Goal: Find specific page/section: Locate a particular part of the current website

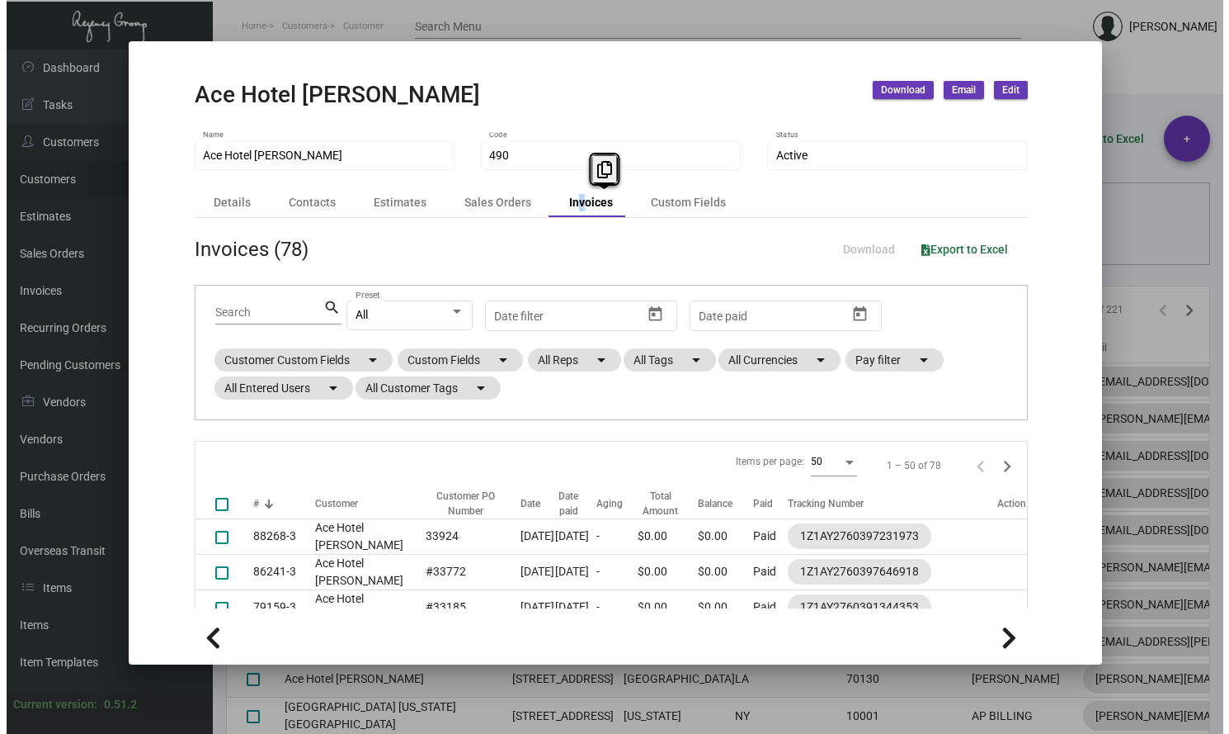
scroll to position [172, 0]
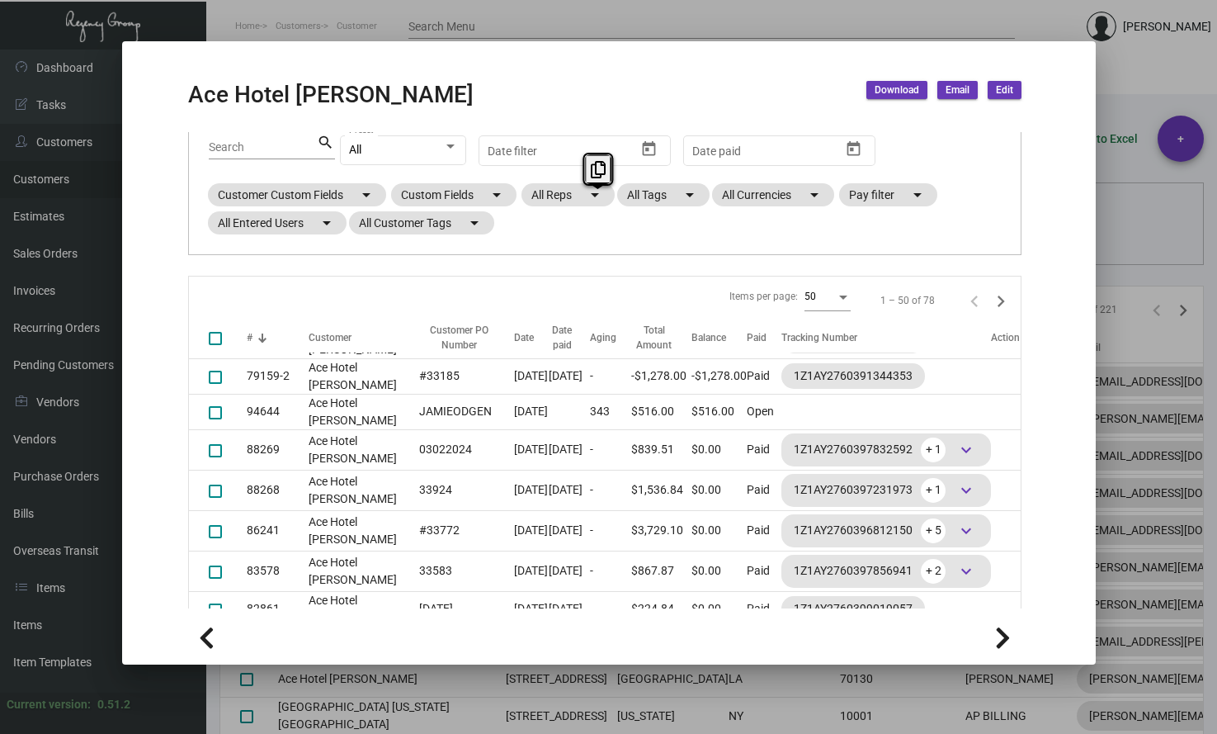
click at [352, 26] on div at bounding box center [608, 367] width 1217 height 734
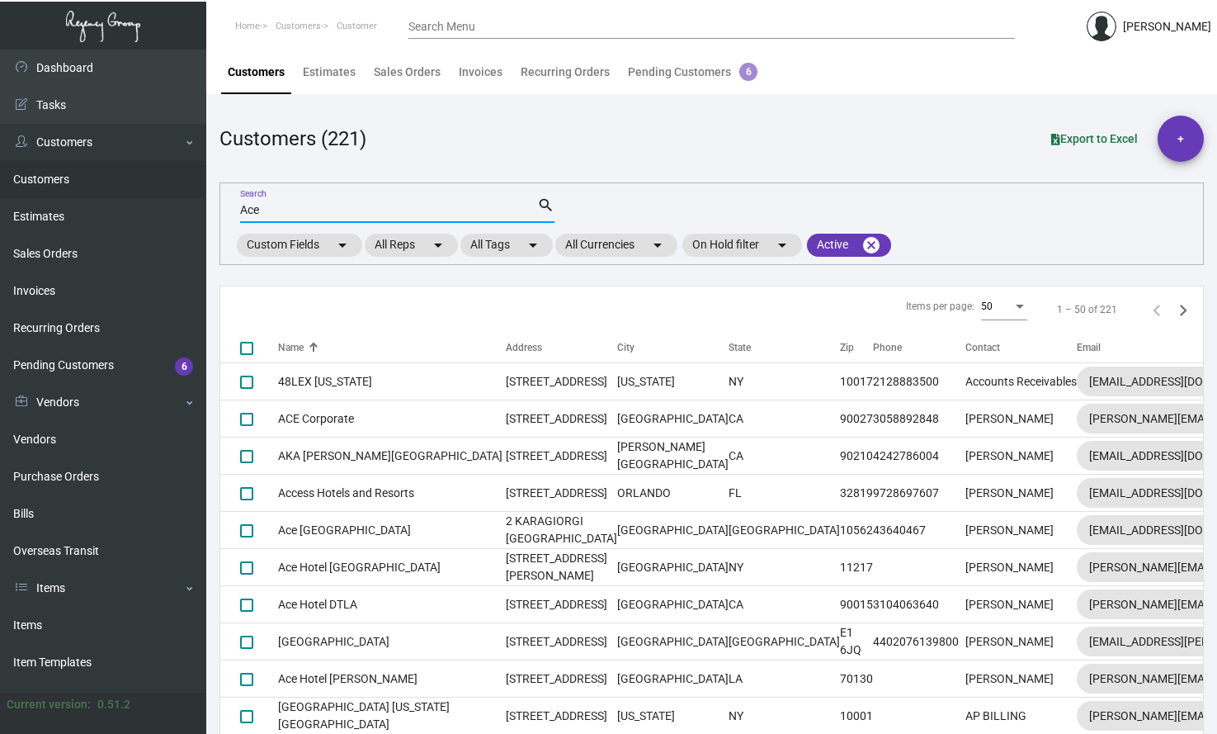
click at [269, 211] on input "Ace" at bounding box center [388, 210] width 297 height 13
drag, startPoint x: 269, startPoint y: 211, endPoint x: 191, endPoint y: 177, distance: 84.9
click at [213, 188] on main "Customers Estimates Sales Orders Invoices Recurring Orders Pending Customers 6 …" at bounding box center [711, 402] width 1011 height 705
type input "compass"
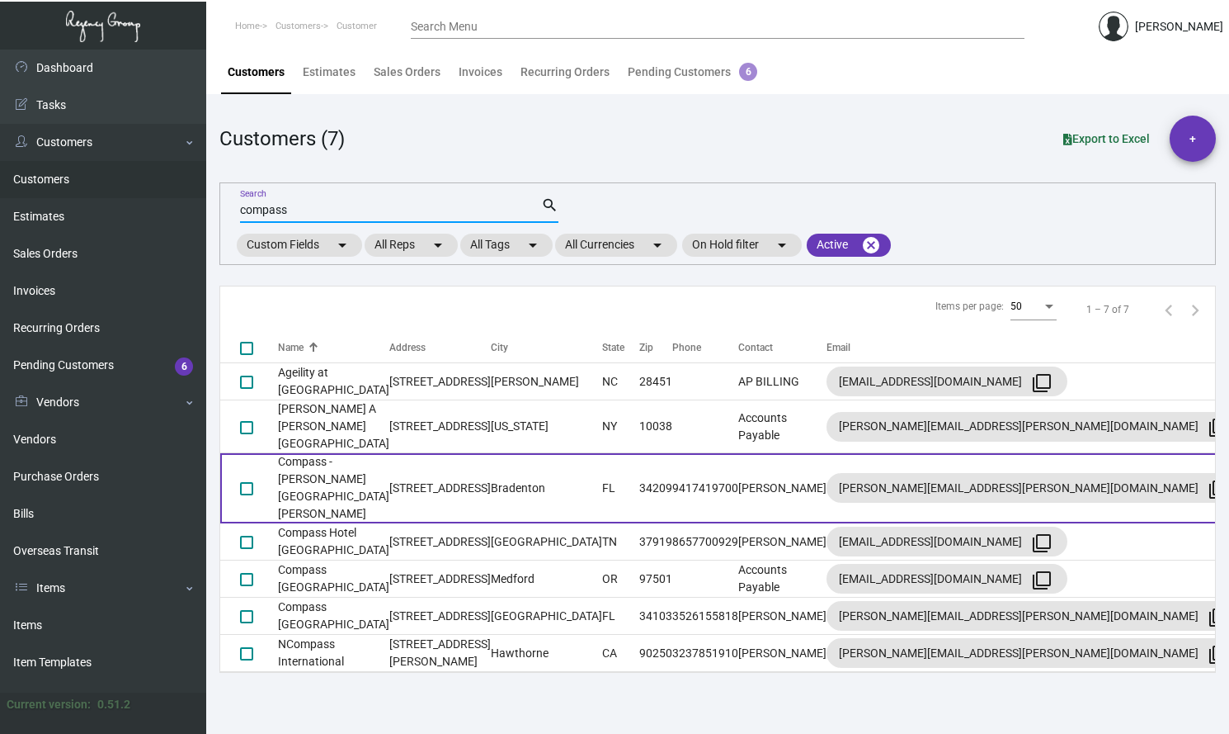
click at [354, 469] on td "Compass - [PERSON_NAME][GEOGRAPHIC_DATA][PERSON_NAME]" at bounding box center [333, 488] width 111 height 70
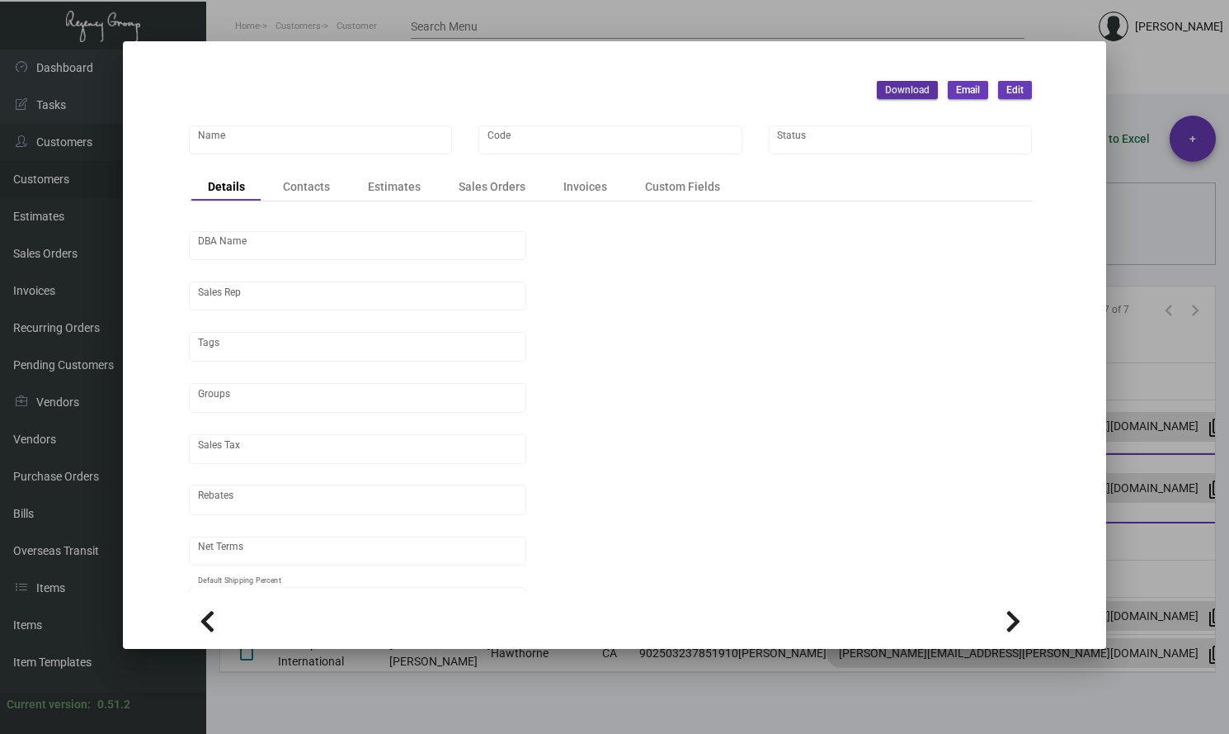
type input "Compass - [PERSON_NAME][GEOGRAPHIC_DATA][PERSON_NAME]"
type input "CMP-AMS"
type input "Compass Hotel, [PERSON_NAME] [PERSON_NAME] Sound & Florid"
type input "[PERSON_NAME]"
type input "[GEOGRAPHIC_DATA]-[GEOGRAPHIC_DATA]"
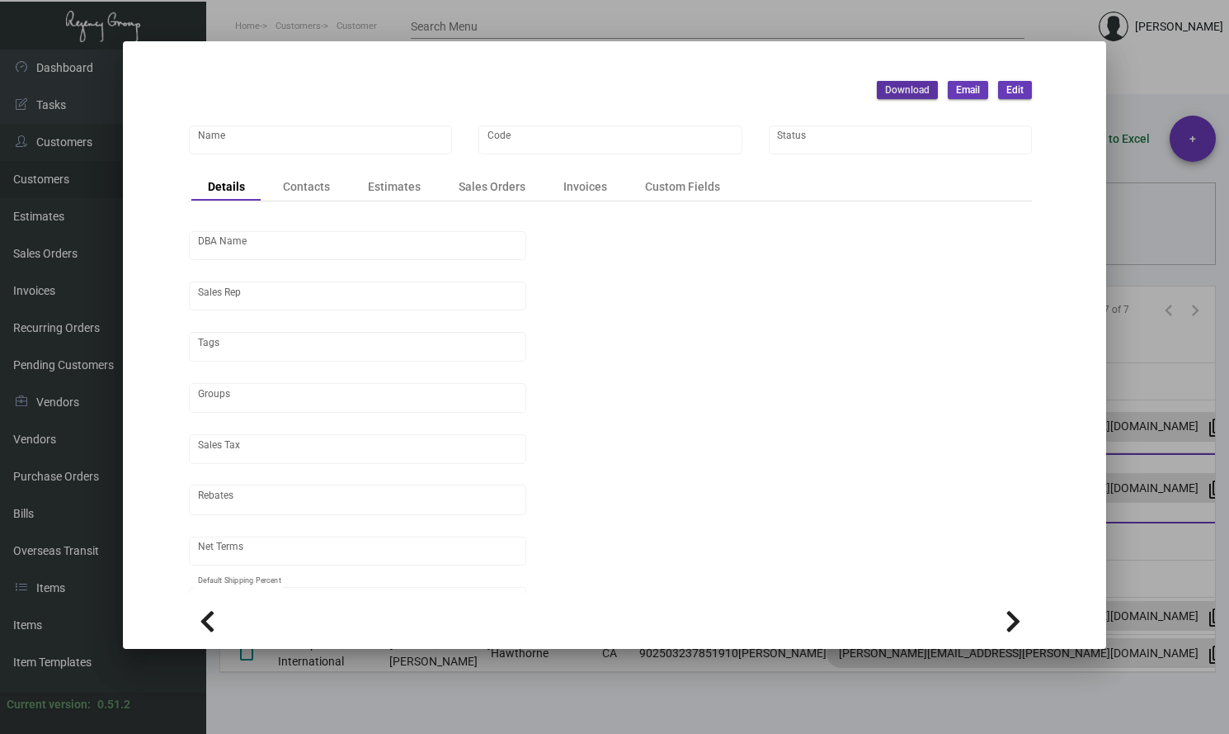
type input "Net 30"
type input "United States Dollar $"
type input "$ 0.00"
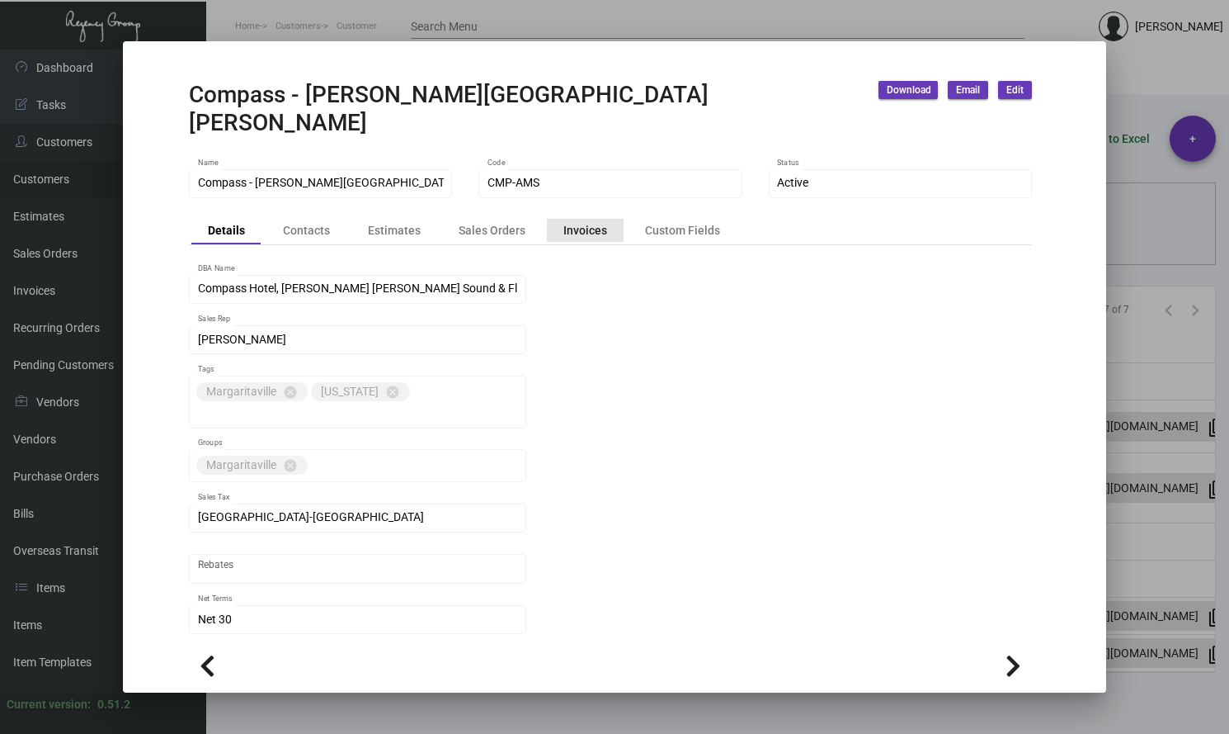
click at [601, 222] on div "Invoices" at bounding box center [586, 230] width 44 height 17
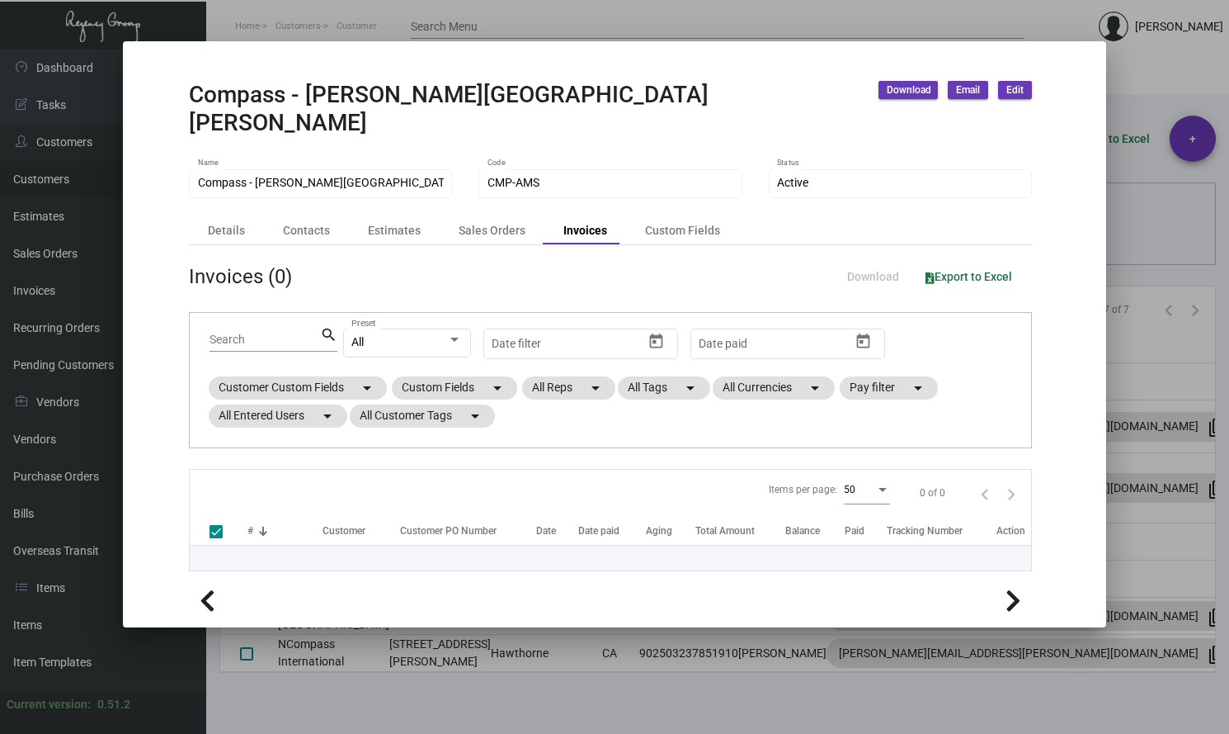
checkbox input "false"
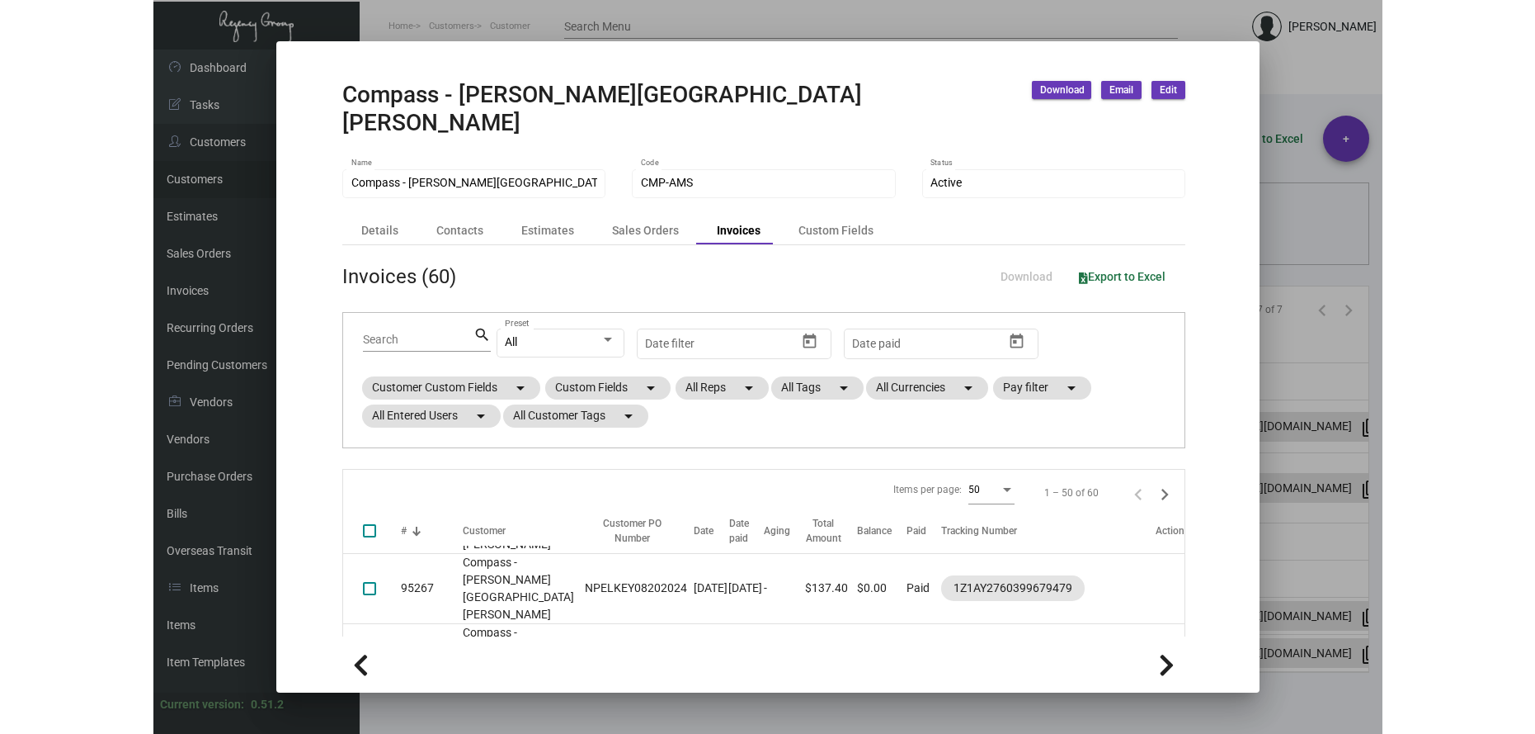
scroll to position [413, 0]
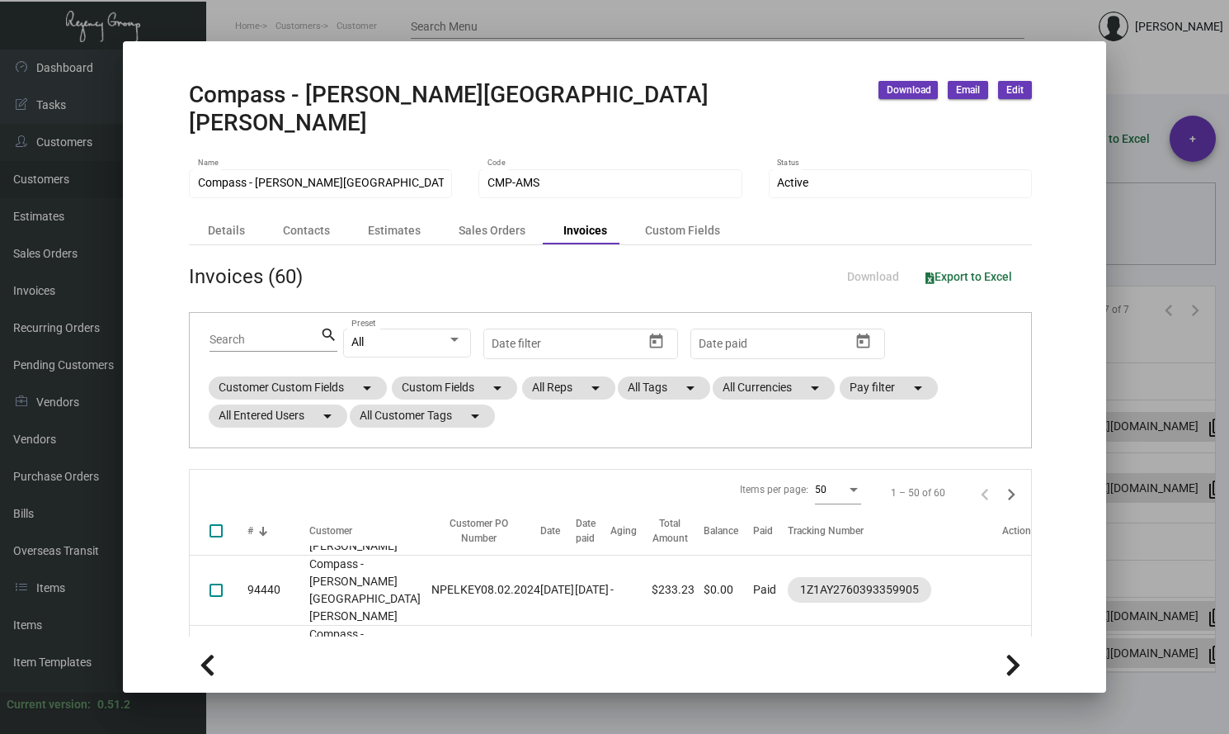
click at [1134, 74] on div at bounding box center [614, 367] width 1229 height 734
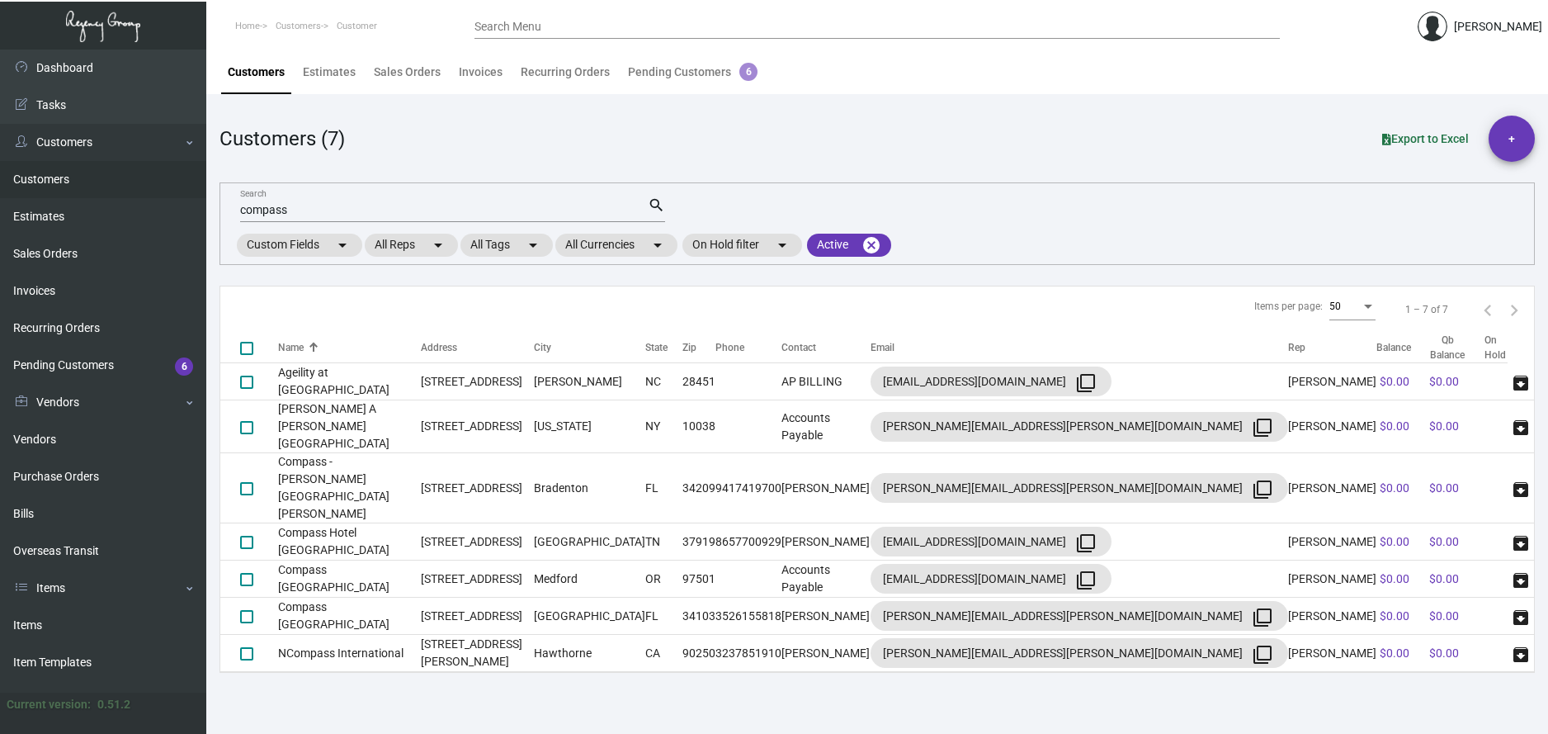
click at [297, 210] on input "compass" at bounding box center [444, 210] width 408 height 13
drag, startPoint x: 301, startPoint y: 210, endPoint x: 221, endPoint y: 205, distance: 80.2
click at [221, 205] on div "compass Search search Custom Fields arrow_drop_down All Reps arrow_drop_down Al…" at bounding box center [876, 223] width 1315 height 83
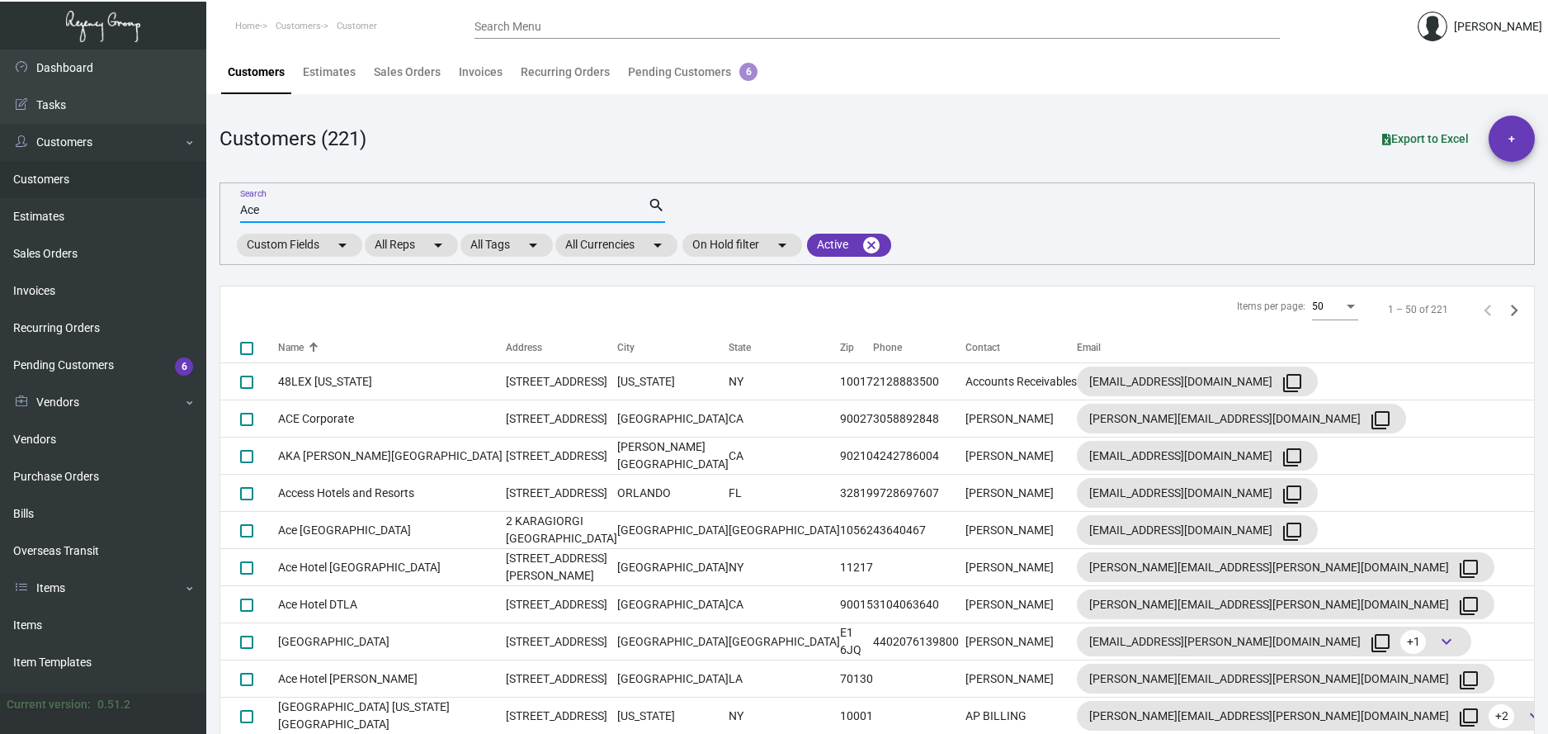
type input "Ace"
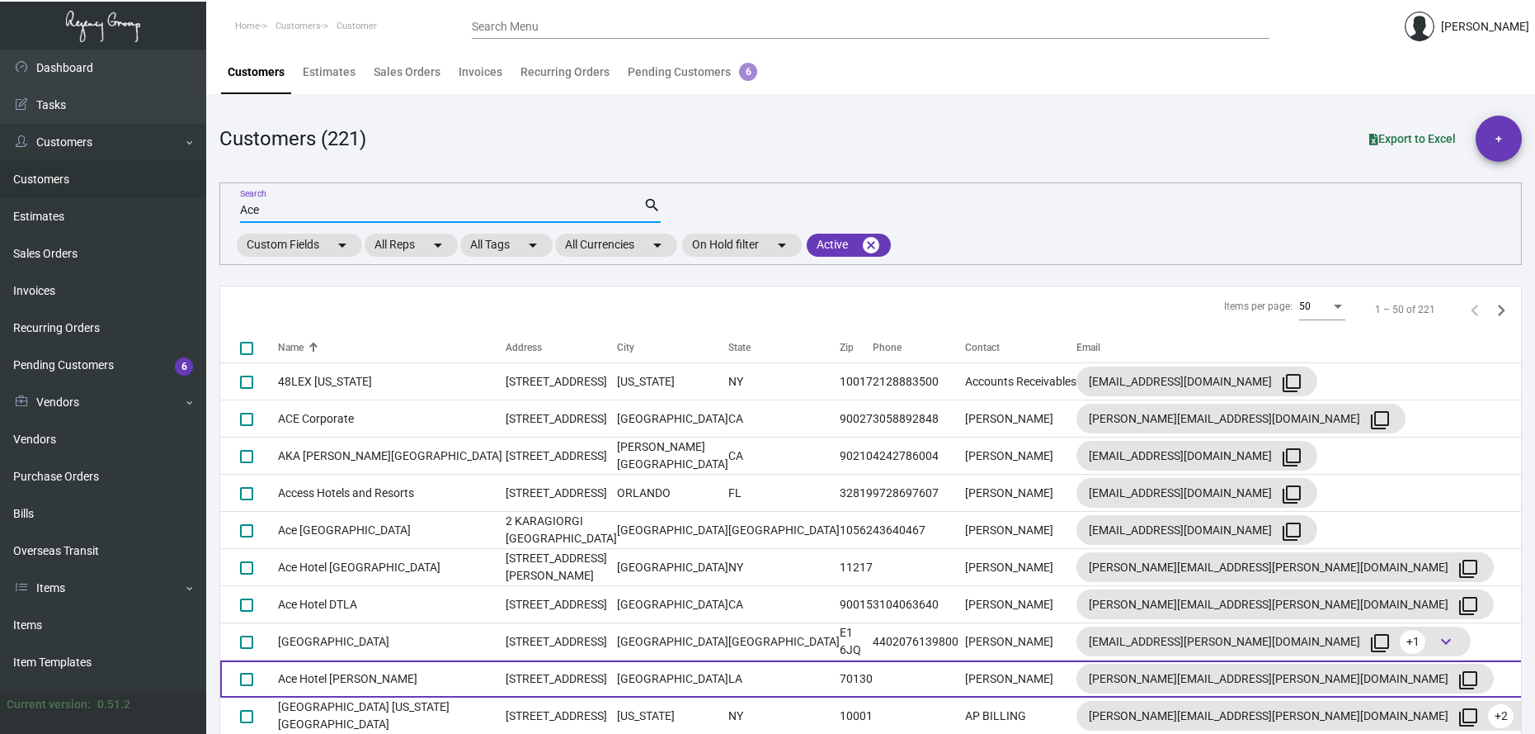
click at [506, 686] on td "[STREET_ADDRESS]" at bounding box center [561, 678] width 111 height 37
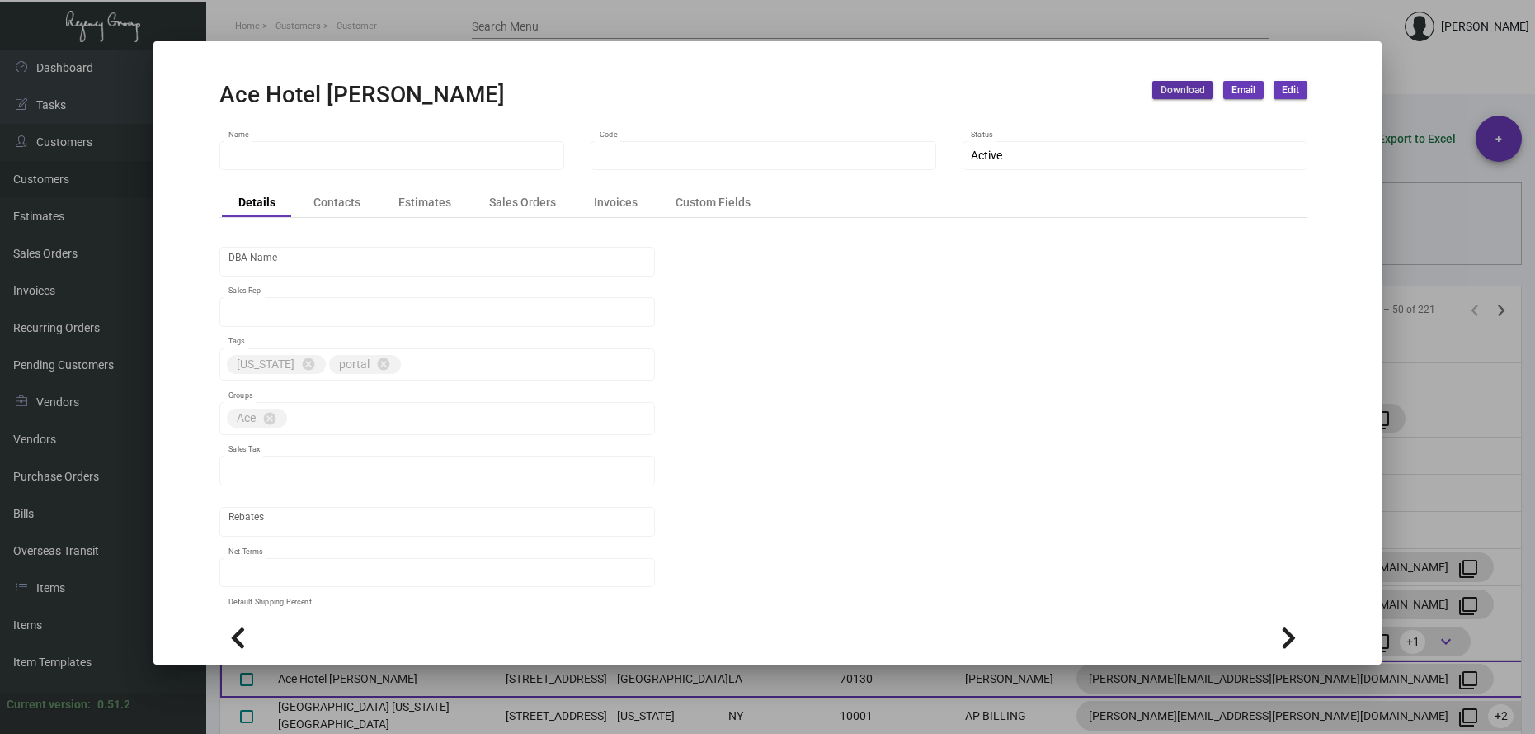
type input "Ace Hotel [PERSON_NAME]"
type input "490"
type input "[PERSON_NAME]"
type input "Out of State"
type input "Net 30"
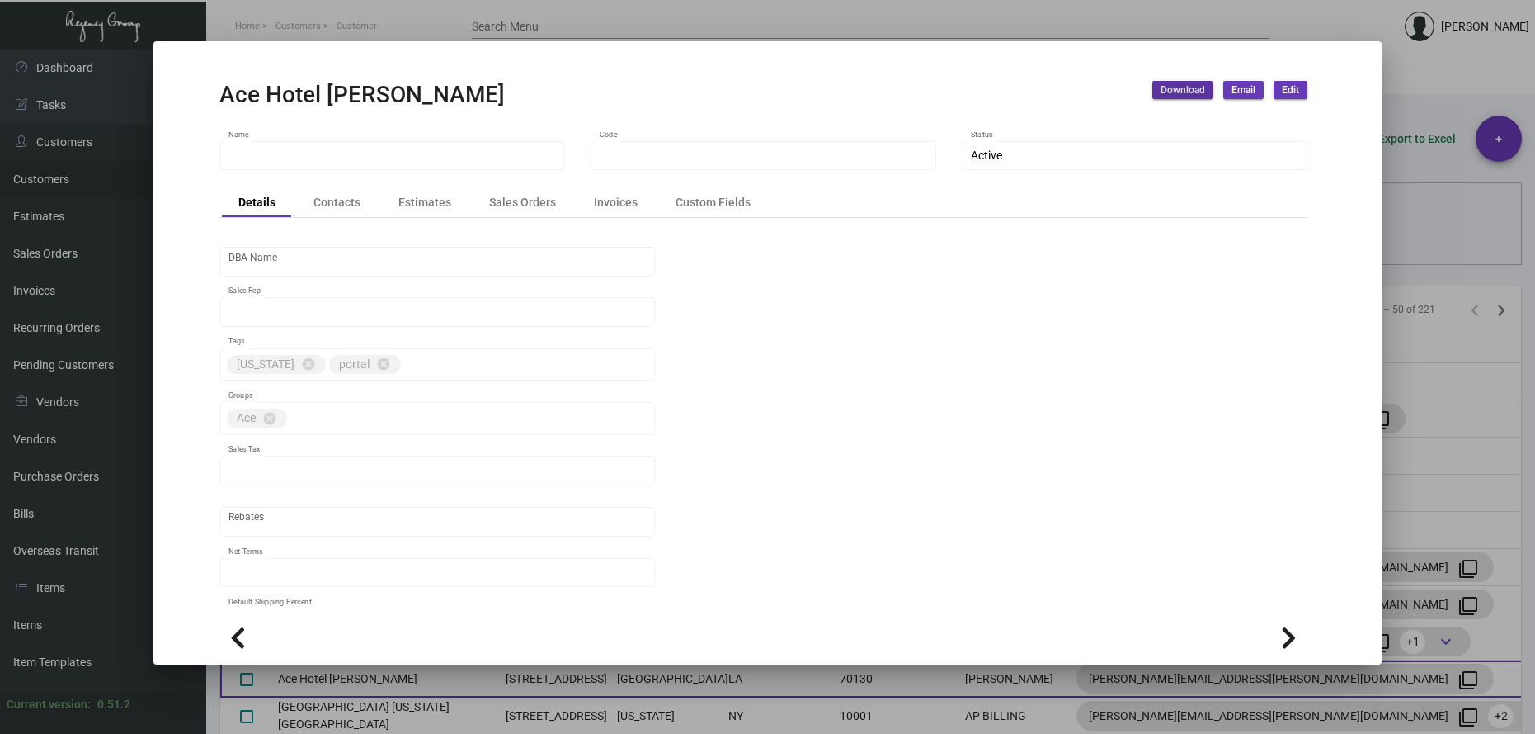
type input "United States Dollar $"
type input "$ 0.00"
checkbox input "true"
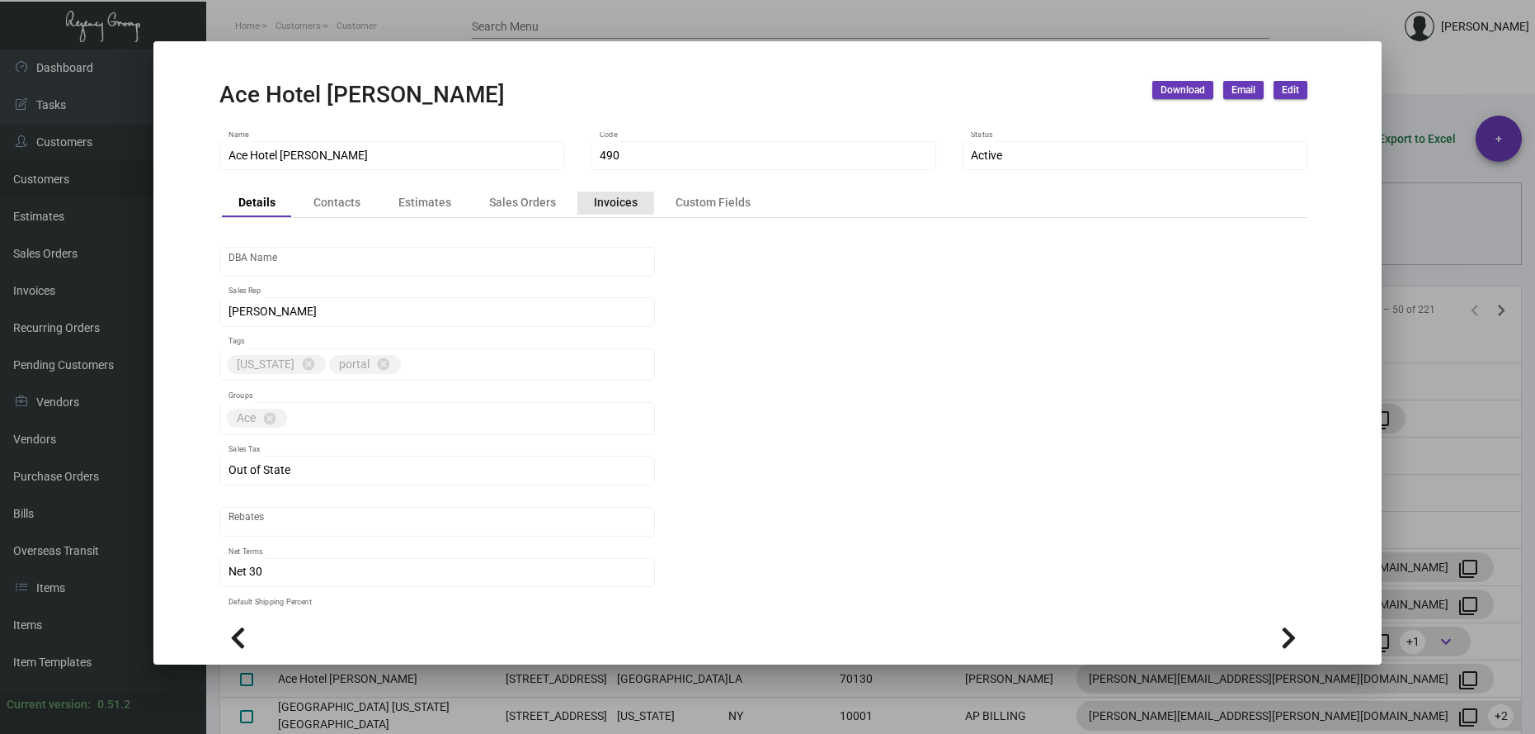
click at [606, 202] on div "Invoices" at bounding box center [616, 202] width 44 height 17
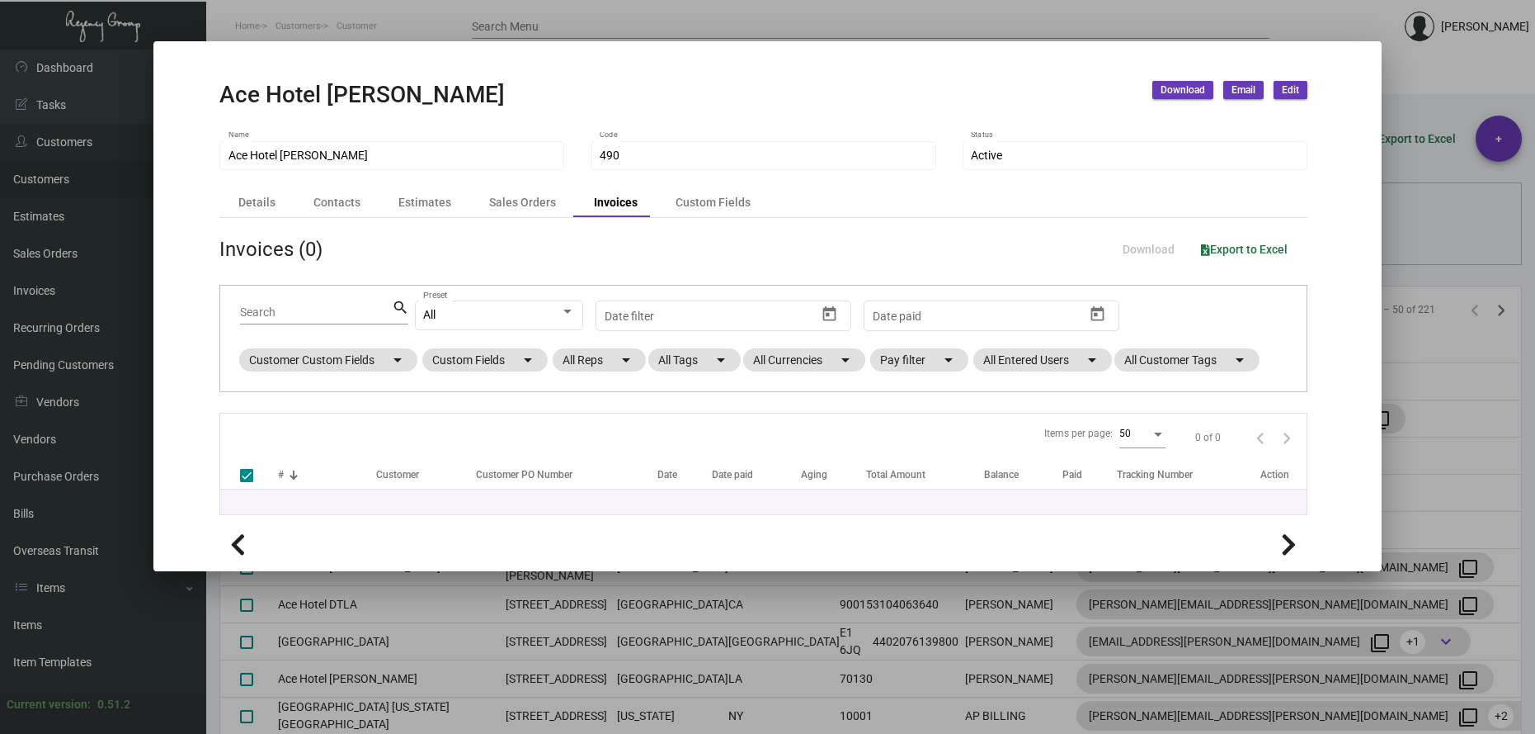
checkbox input "false"
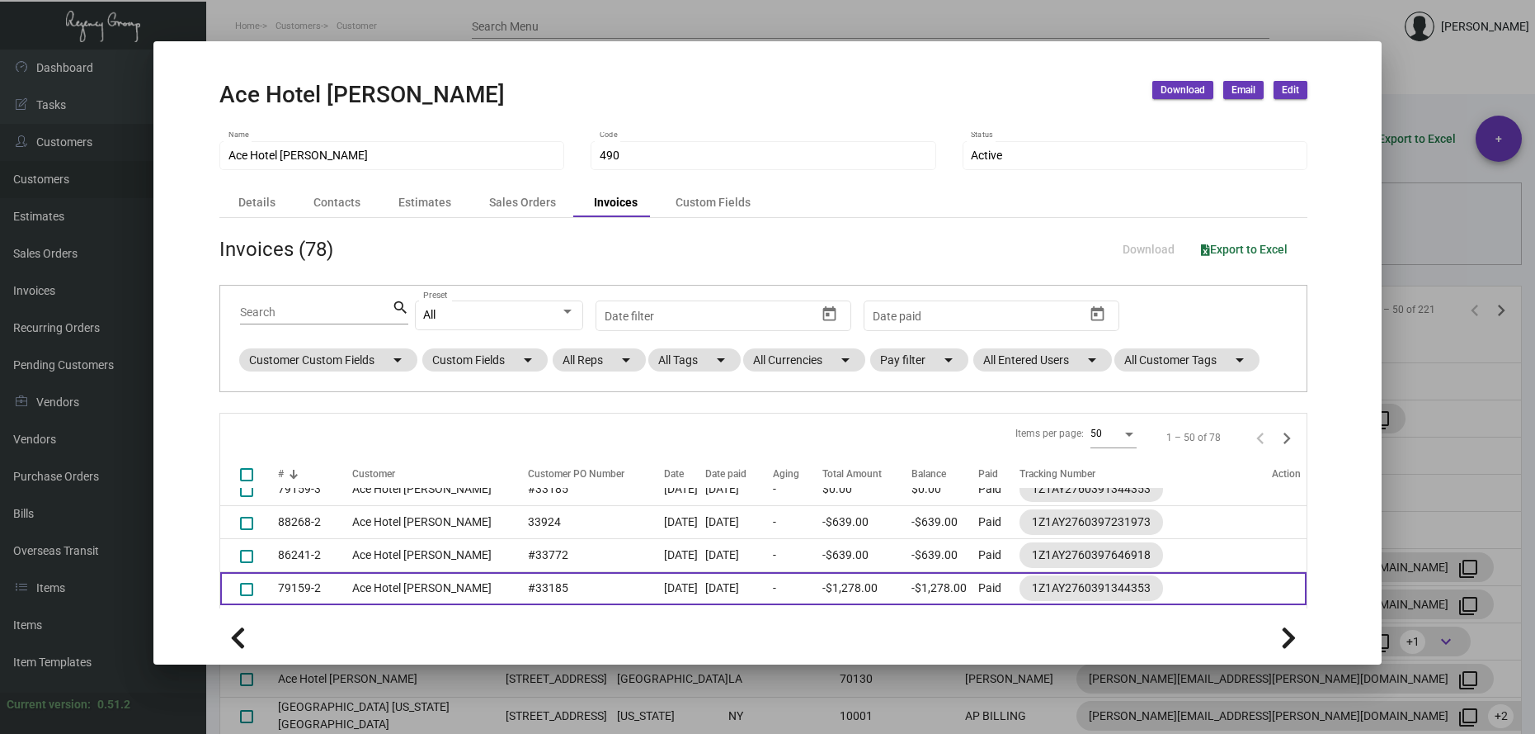
scroll to position [165, 0]
